Goal: Transaction & Acquisition: Download file/media

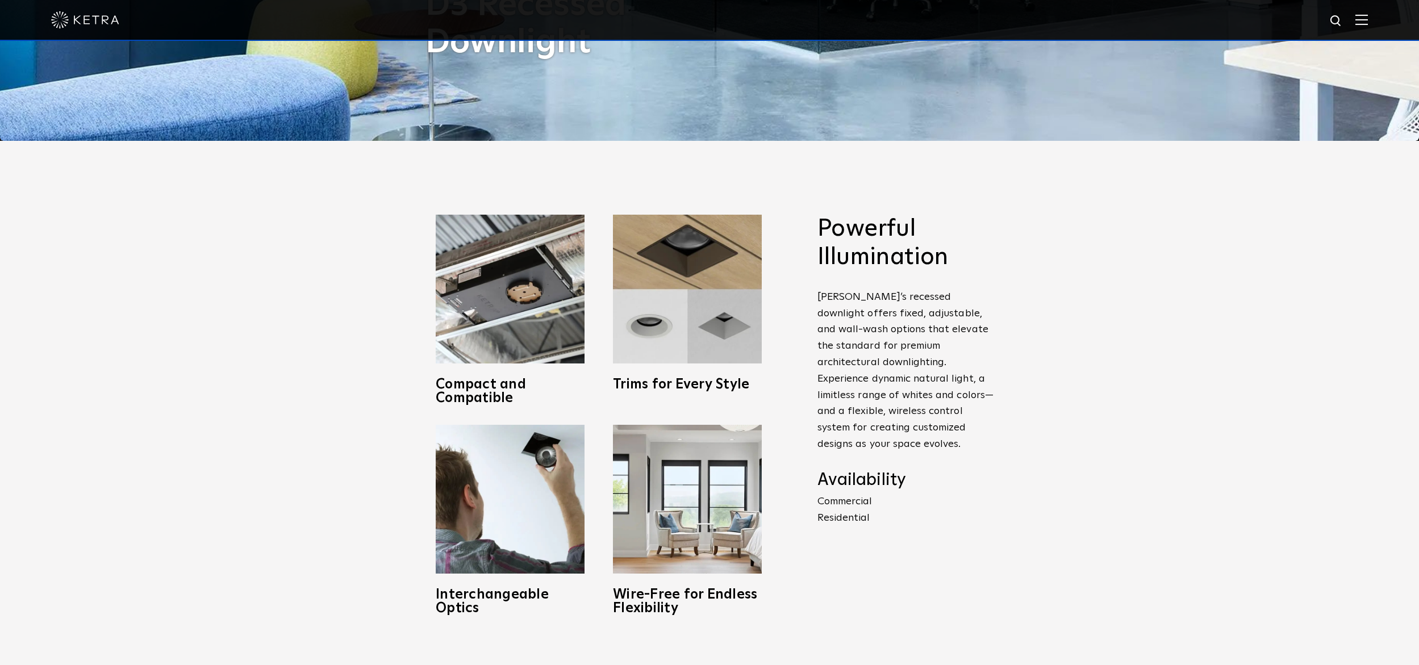
scroll to position [529, 0]
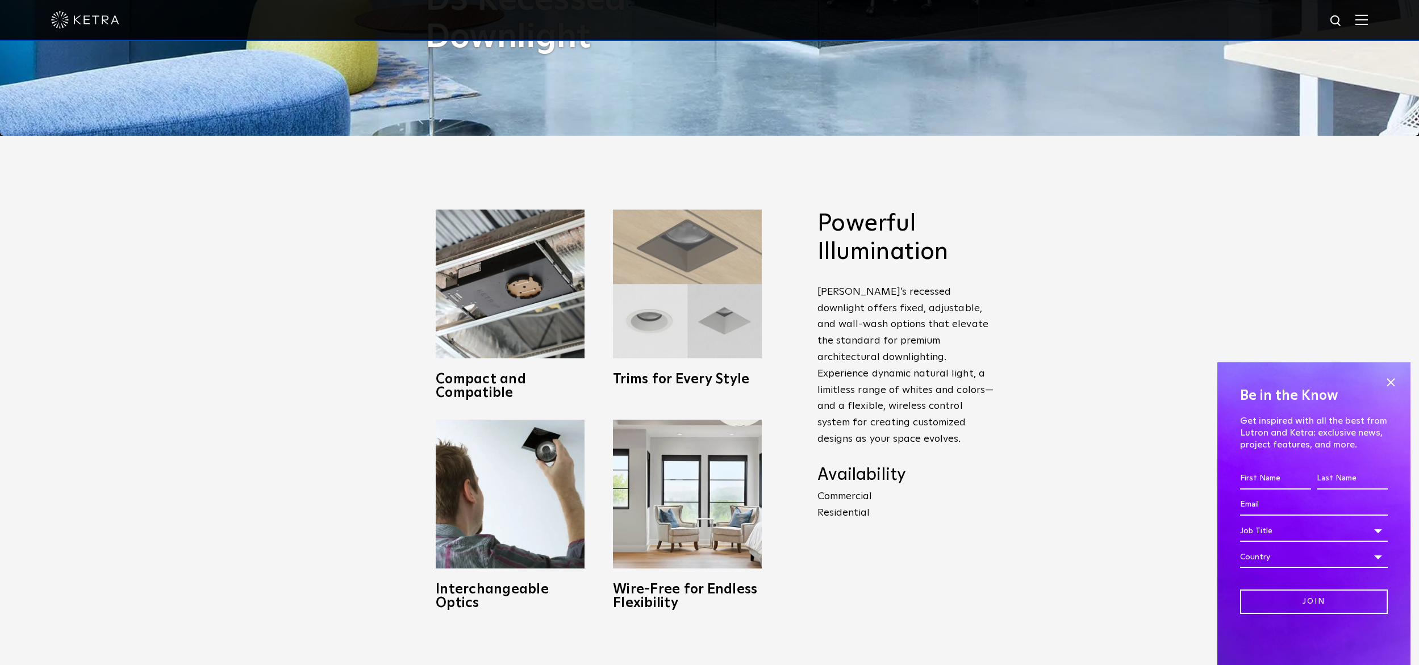
click at [704, 378] on h3 "Trims for Every Style" at bounding box center [687, 380] width 149 height 14
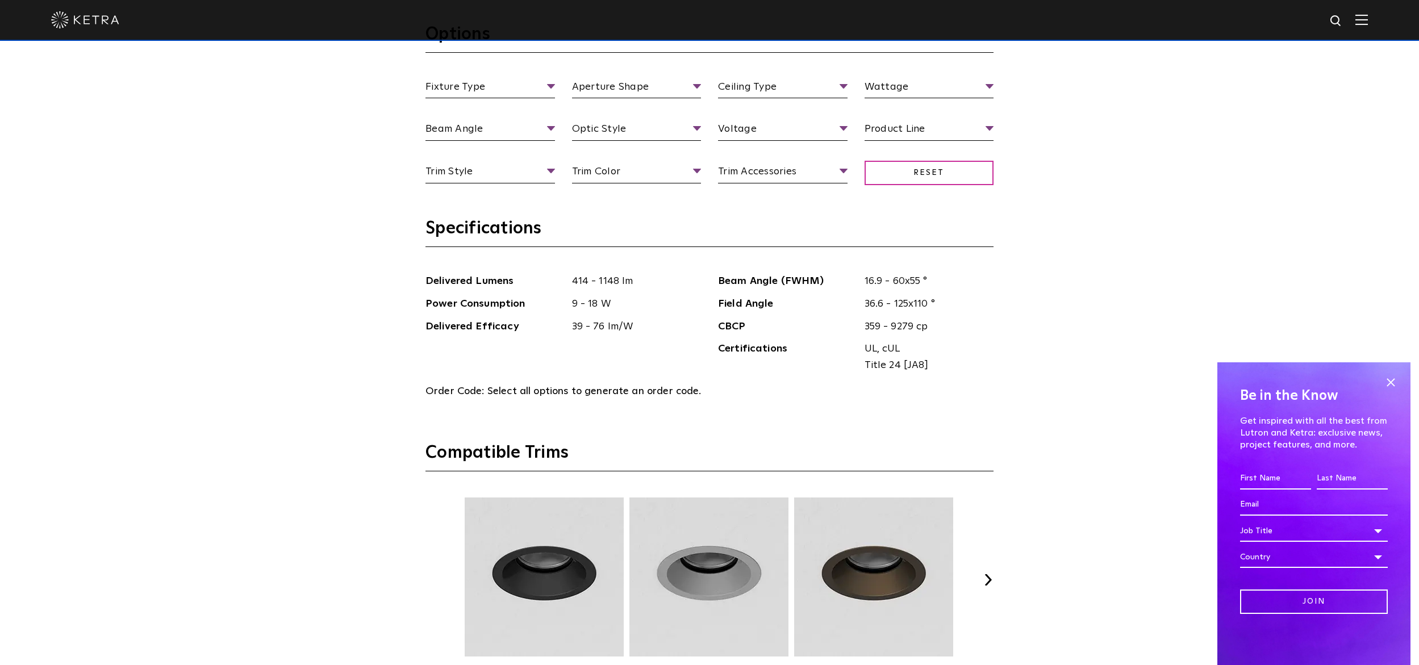
scroll to position [1822, 0]
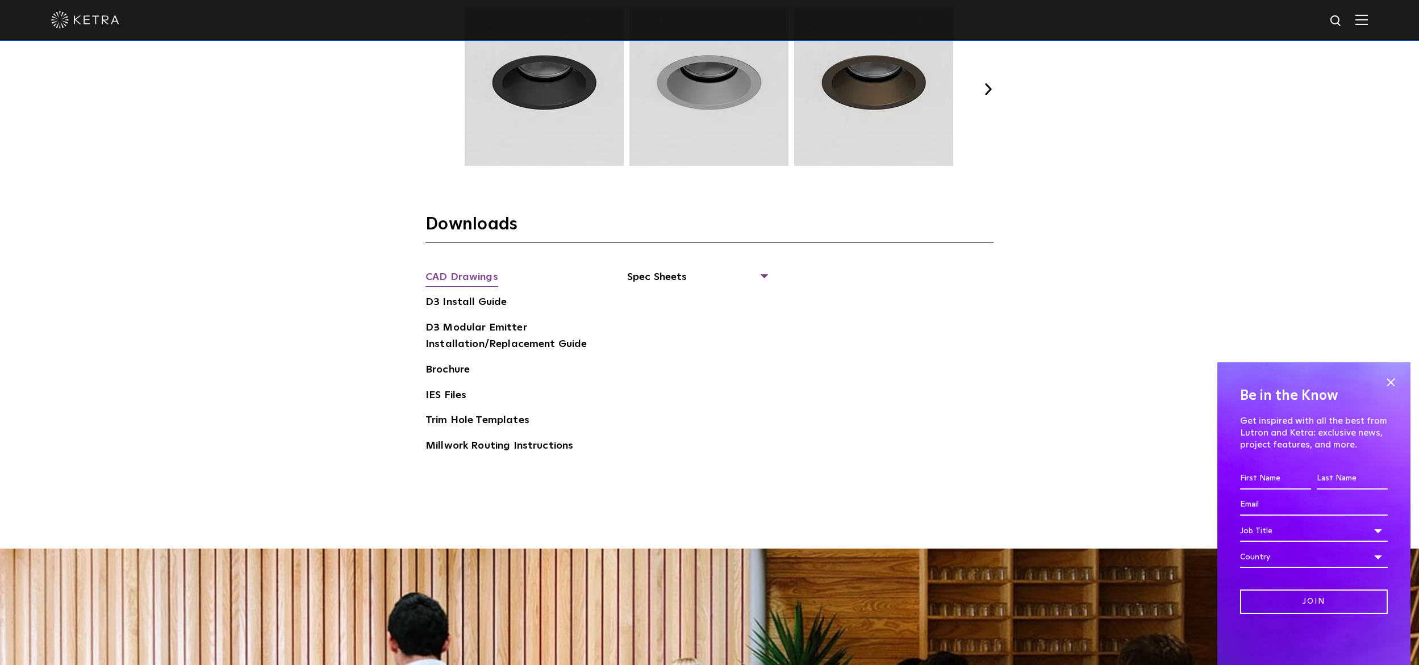
click at [485, 278] on link "CAD Drawings" at bounding box center [462, 278] width 73 height 18
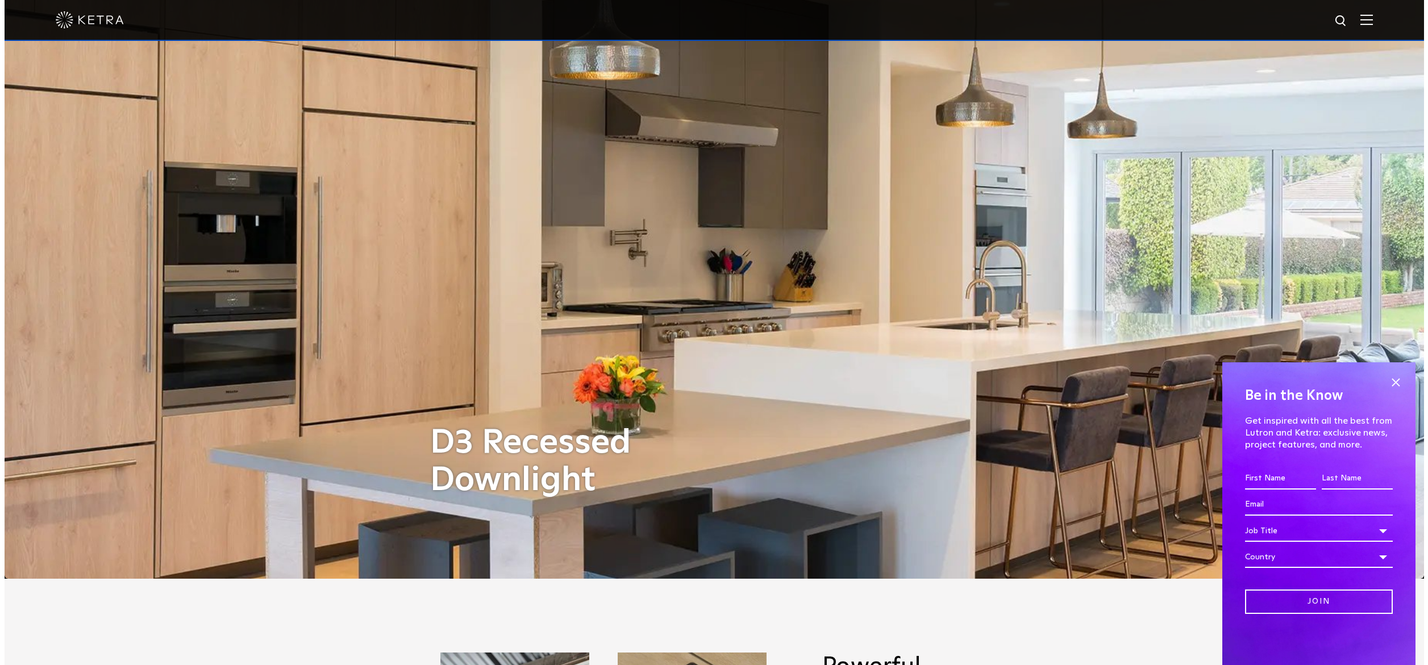
scroll to position [0, 0]
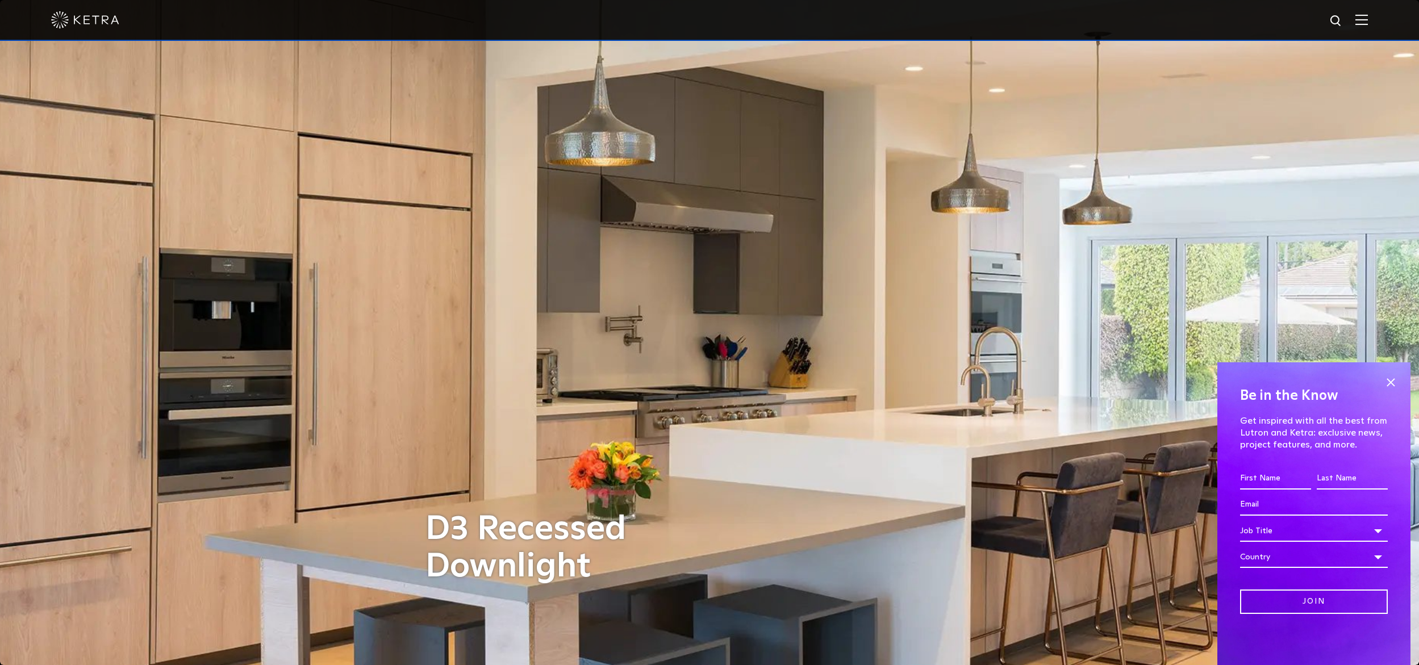
click at [1368, 20] on img at bounding box center [1362, 19] width 12 height 11
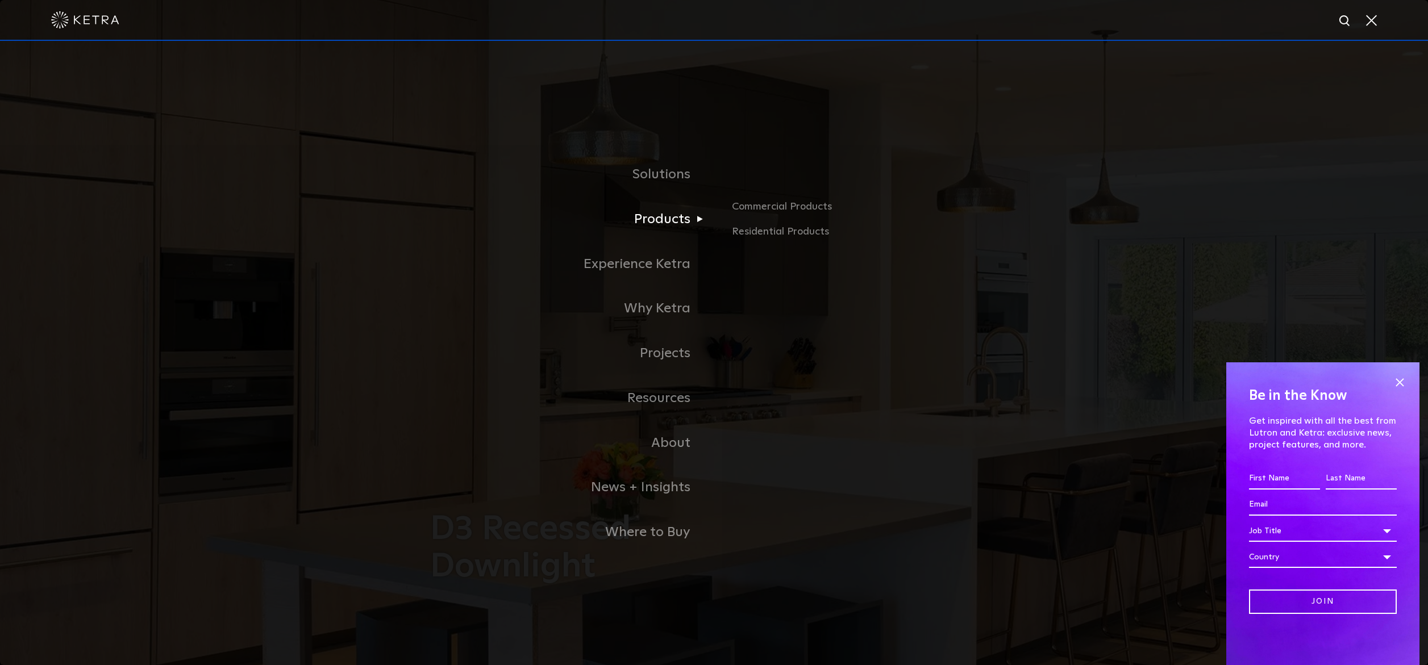
click at [690, 231] on link "Products" at bounding box center [572, 219] width 284 height 45
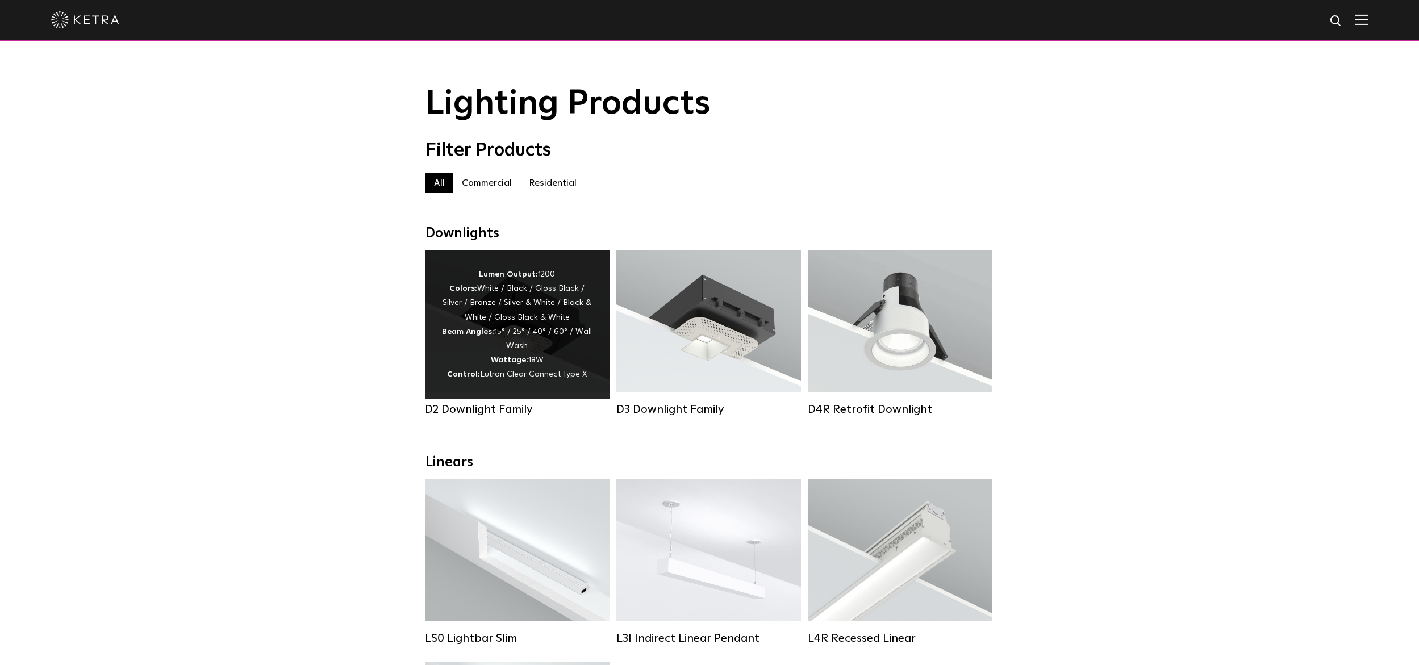
click at [558, 346] on div "Lumen Output: 1200 Colors: White / Black / Gloss Black / Silver / Bronze / Silv…" at bounding box center [517, 325] width 151 height 115
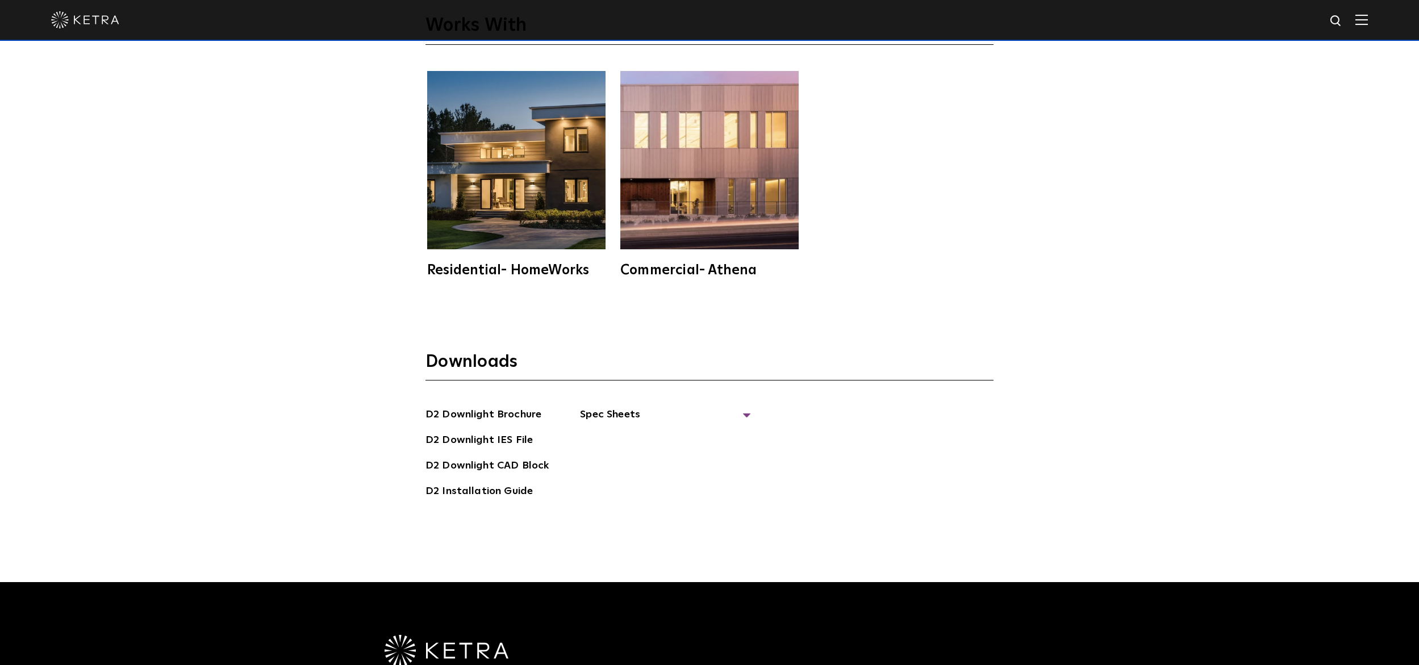
scroll to position [3534, 0]
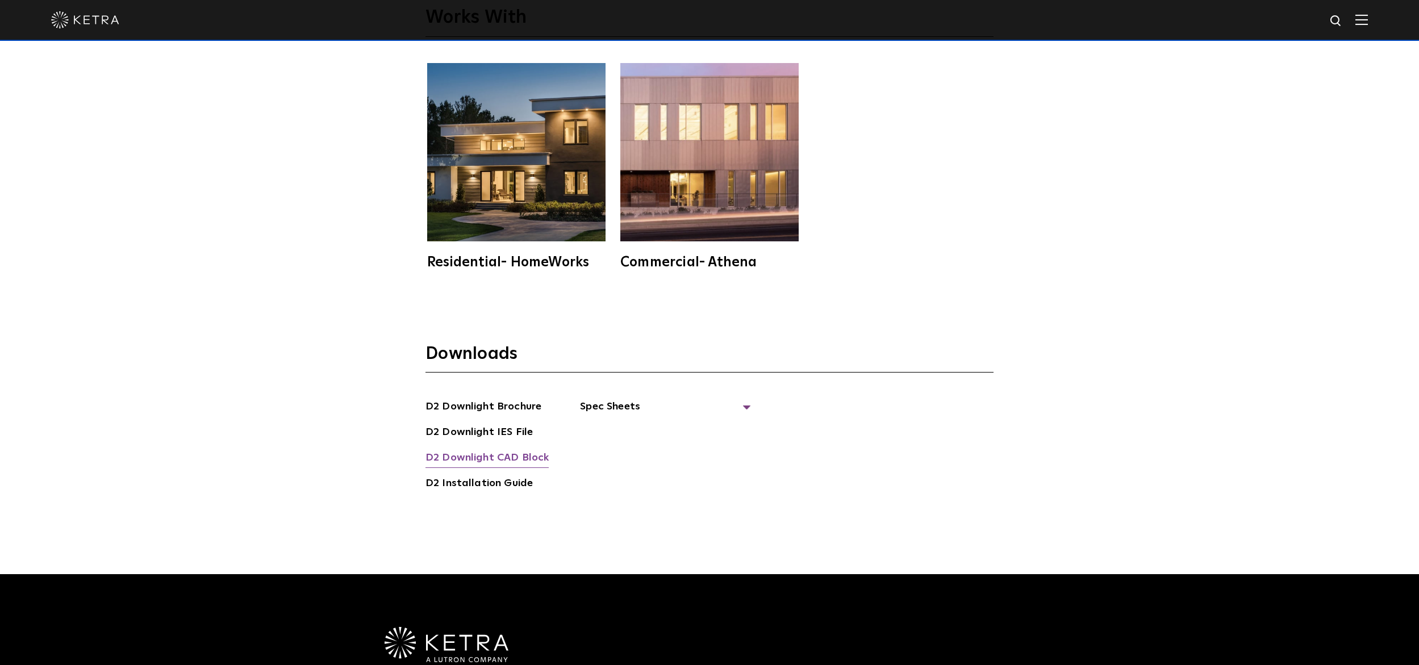
click at [510, 460] on link "D2 Downlight CAD Block" at bounding box center [487, 459] width 123 height 18
click at [743, 409] on span "Spec Sheets" at bounding box center [665, 411] width 170 height 25
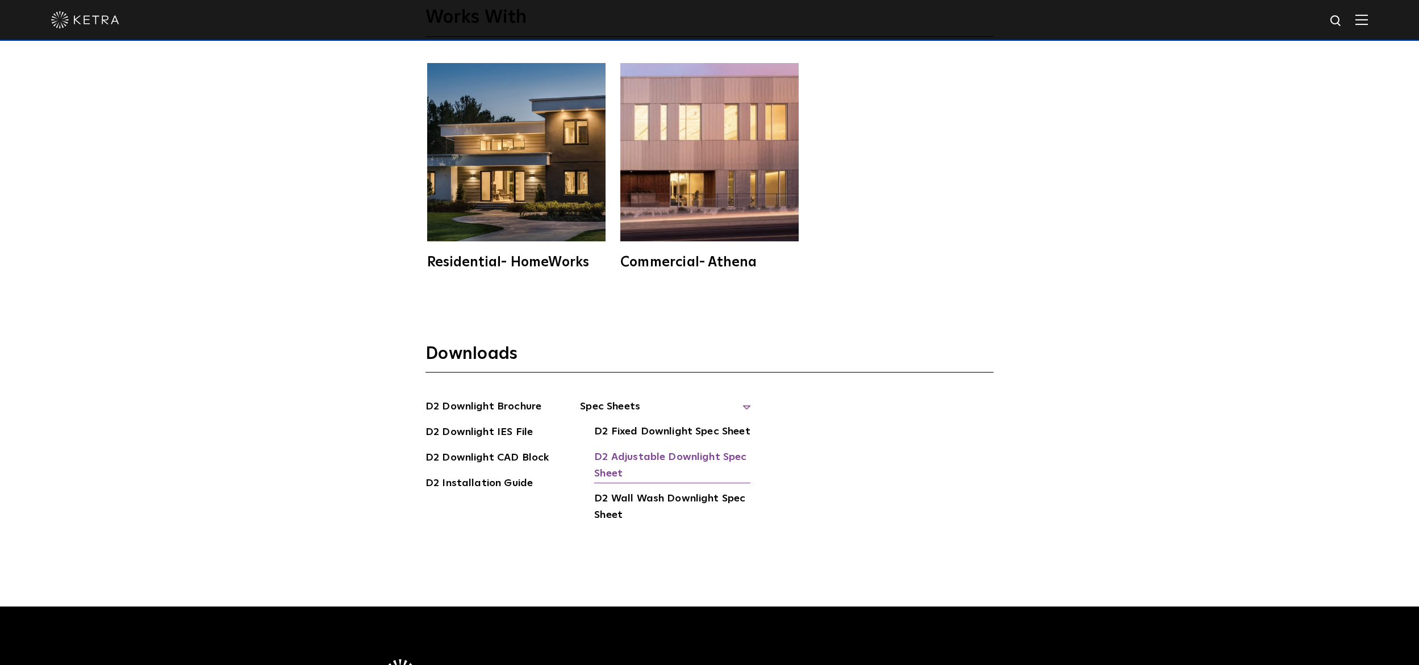
click at [677, 459] on link "D2 Adjustable Downlight Spec Sheet" at bounding box center [672, 466] width 156 height 35
click at [491, 479] on link "D2 Installation Guide" at bounding box center [479, 485] width 107 height 18
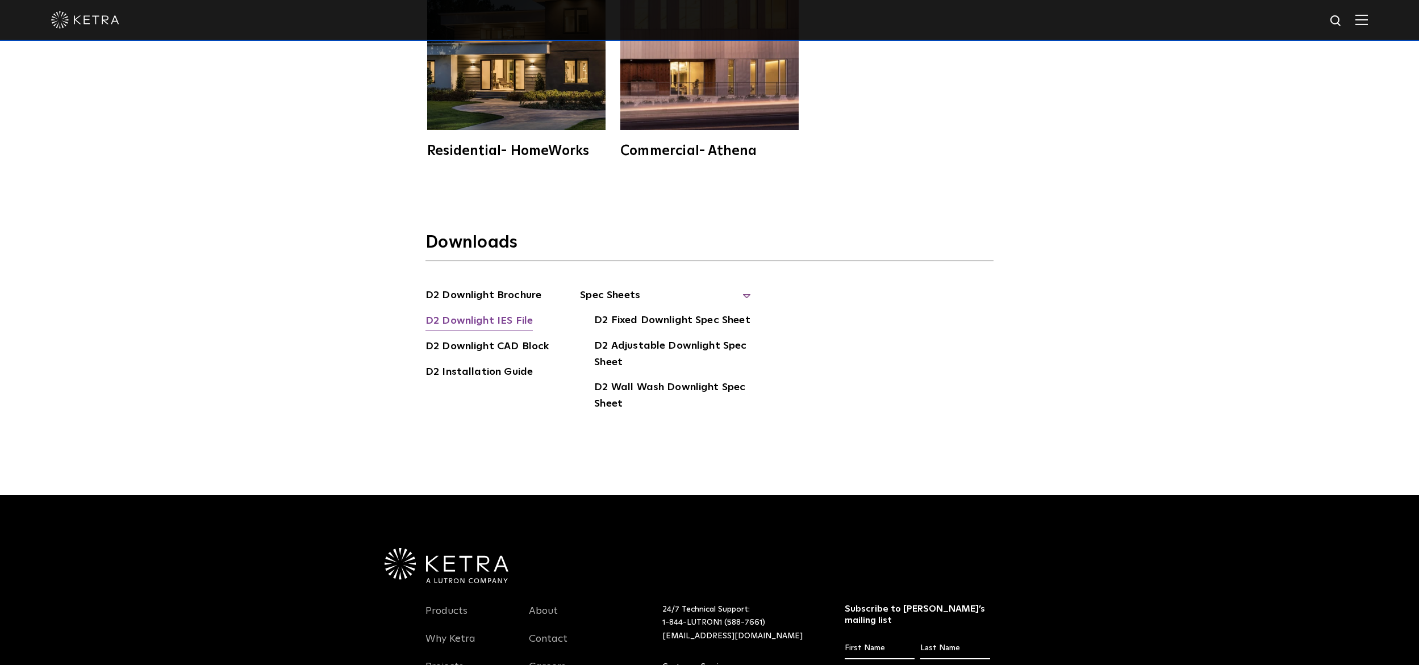
scroll to position [3839, 0]
